Goal: Task Accomplishment & Management: Complete application form

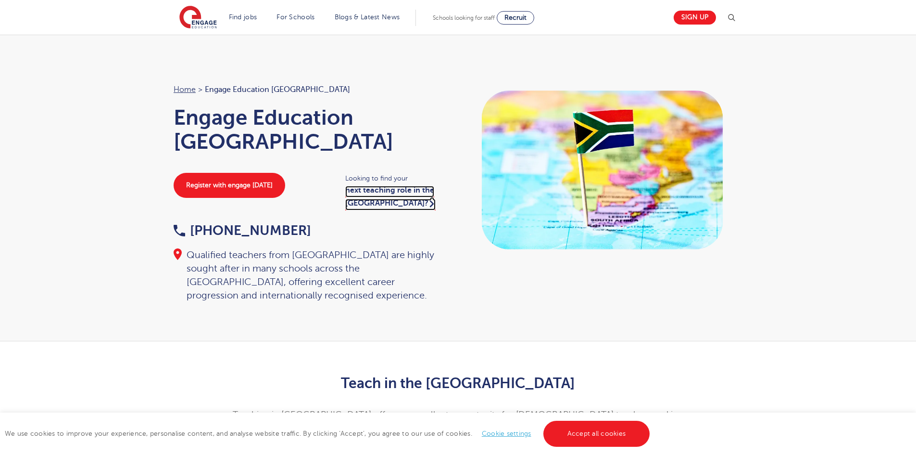
click at [430, 203] on icon at bounding box center [432, 203] width 4 height 13
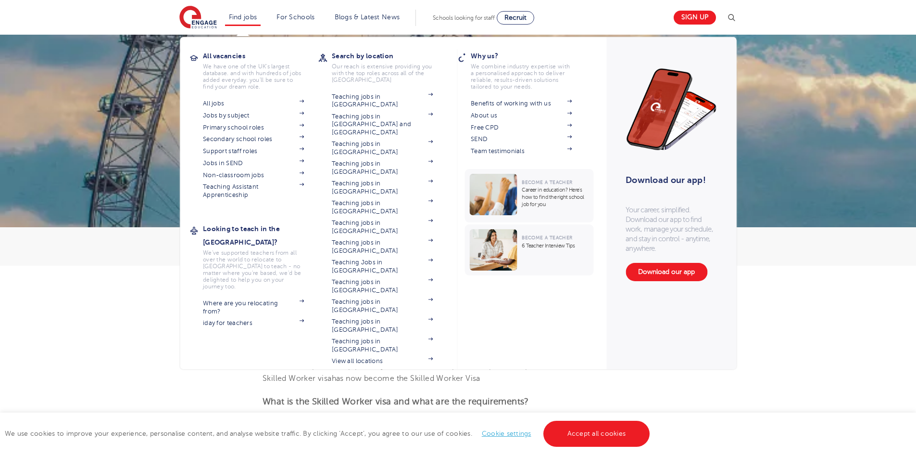
click at [242, 13] on li "Find jobs All vacancies We have one of the UK's largest database. and with hund…" at bounding box center [243, 18] width 36 height 16
click at [233, 58] on h3 "All vacancies" at bounding box center [260, 55] width 115 height 13
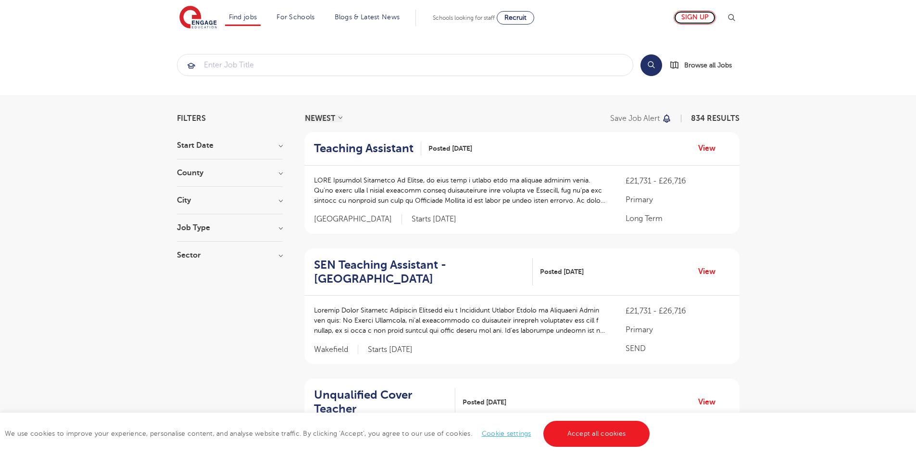
click at [705, 17] on link "Sign up" at bounding box center [695, 18] width 42 height 14
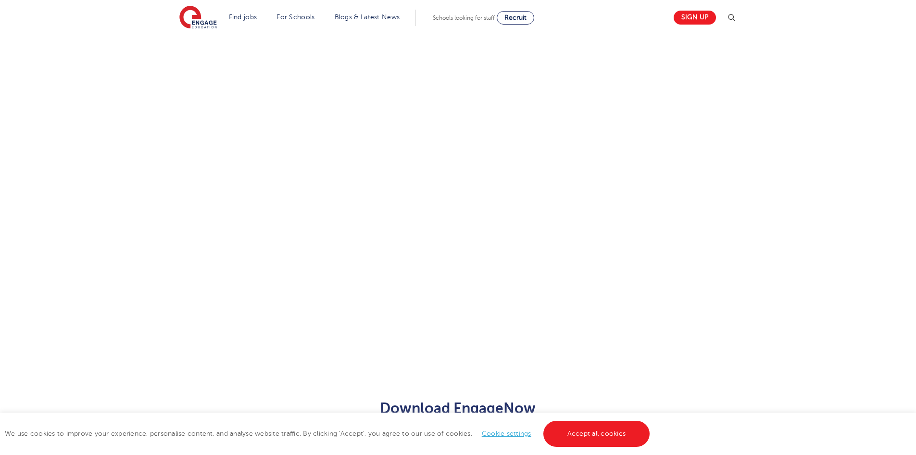
scroll to position [529, 0]
click at [608, 220] on div "Let us know more about you!" at bounding box center [457, 76] width 583 height 552
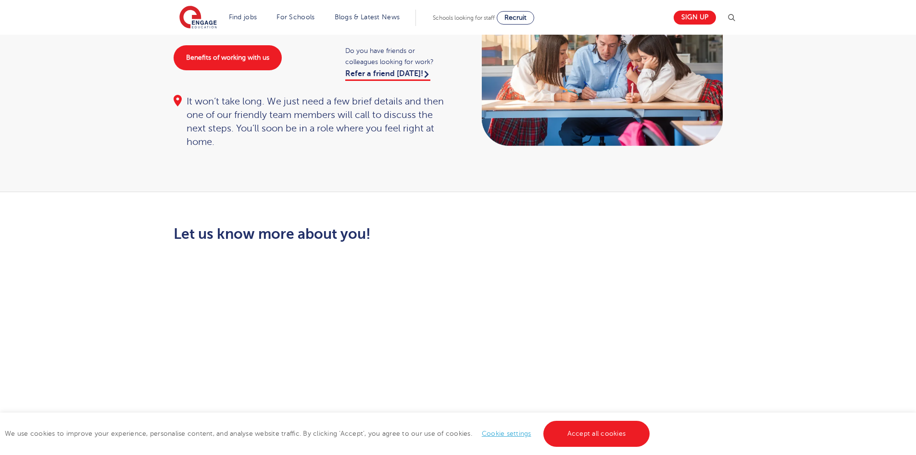
scroll to position [0, 0]
